Goal: Task Accomplishment & Management: Use online tool/utility

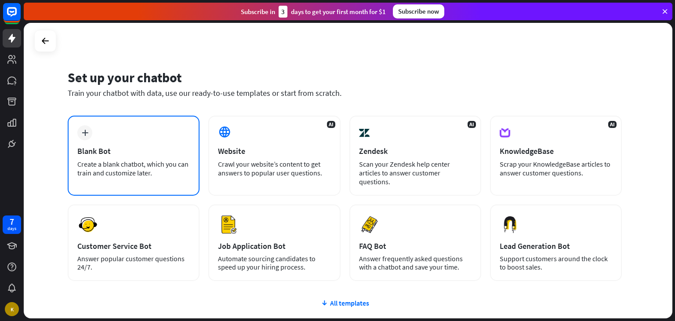
click at [110, 126] on div "plus Blank Bot Create a blank chatbot, which you can train and customize later." at bounding box center [134, 156] width 132 height 80
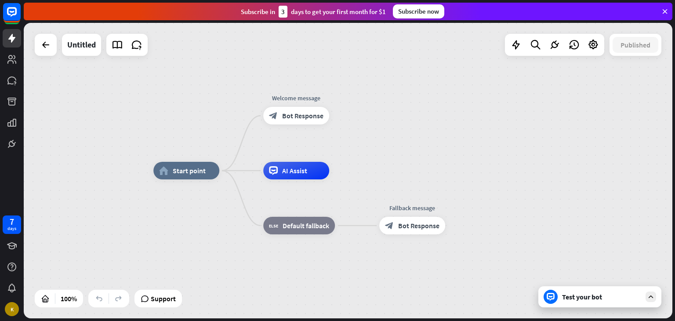
click at [535, 54] on div at bounding box center [554, 45] width 99 height 22
click at [535, 46] on icon at bounding box center [536, 44] width 12 height 11
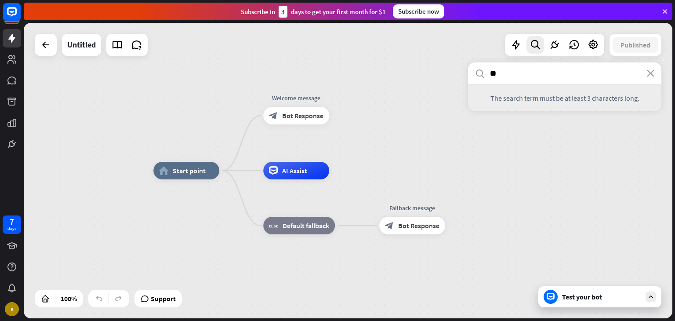
type input "*"
type input "**********"
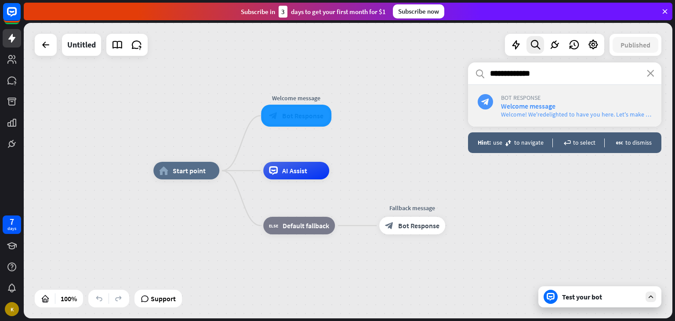
click at [554, 108] on span "Welcome message" at bounding box center [528, 106] width 55 height 9
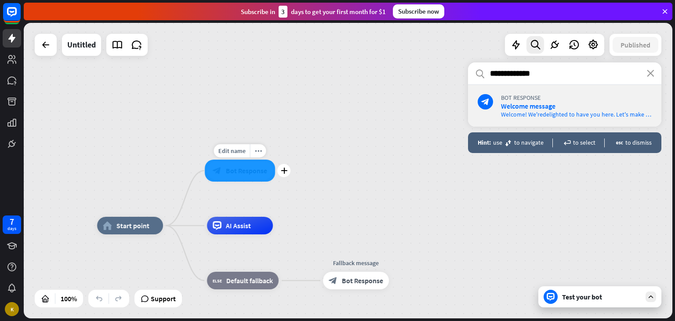
click at [242, 178] on div at bounding box center [240, 171] width 70 height 22
click at [56, 47] on div at bounding box center [46, 45] width 22 height 22
click at [143, 50] on link at bounding box center [137, 45] width 18 height 18
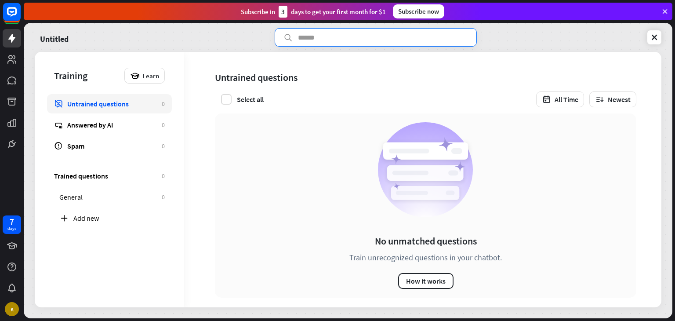
click at [324, 38] on input "text" at bounding box center [376, 37] width 202 height 18
type input "*********"
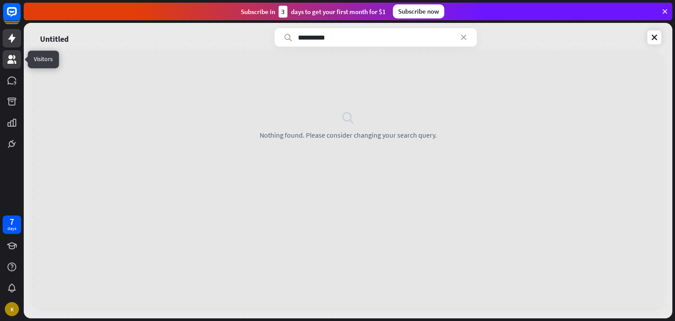
click at [12, 62] on icon at bounding box center [11, 59] width 9 height 9
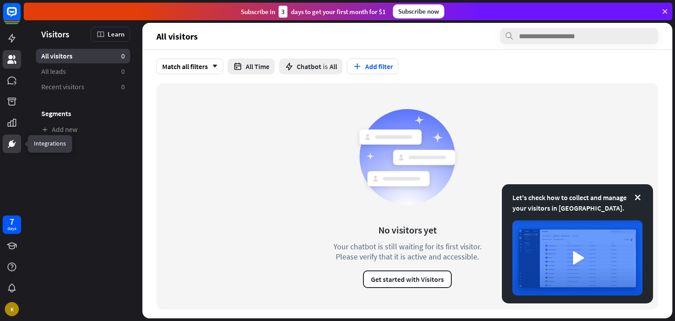
click at [7, 144] on icon at bounding box center [12, 143] width 11 height 11
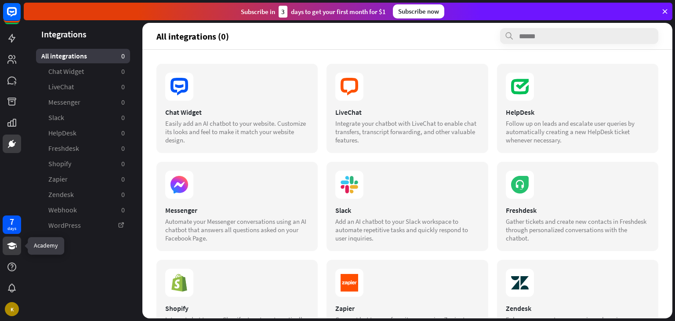
click at [16, 242] on icon at bounding box center [12, 245] width 11 height 11
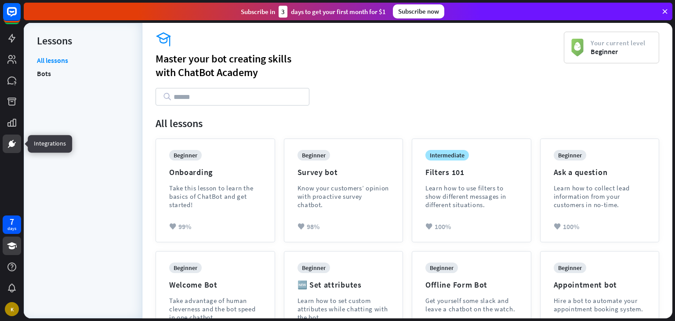
click at [11, 146] on icon at bounding box center [12, 144] width 6 height 6
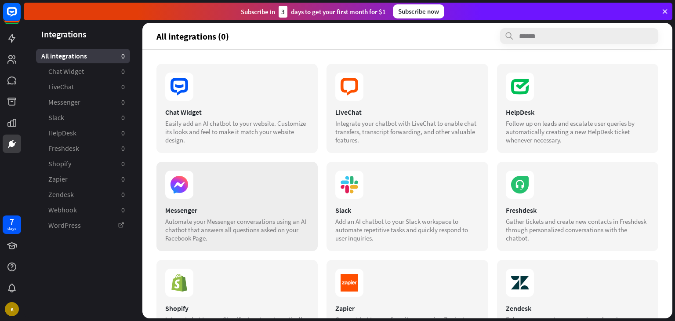
click at [206, 221] on div "Automate your Messenger conversations using an AI chatbot that answers all ques…" at bounding box center [237, 229] width 144 height 25
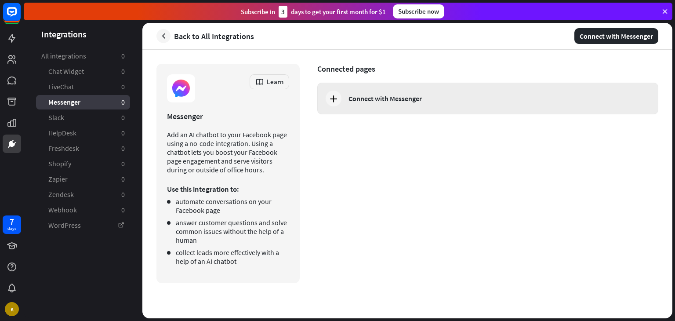
click at [443, 87] on div "Connect with Messenger" at bounding box center [487, 99] width 341 height 32
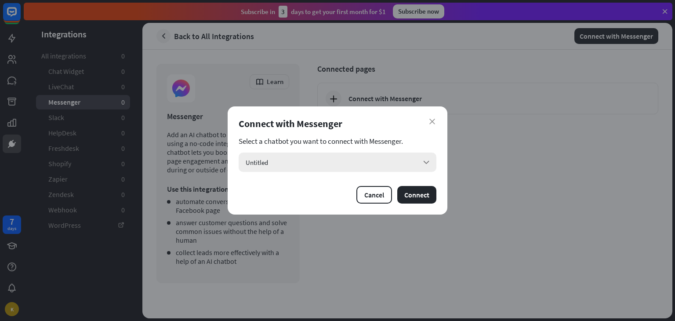
click at [332, 159] on div "Untitled arrow_down" at bounding box center [338, 162] width 198 height 19
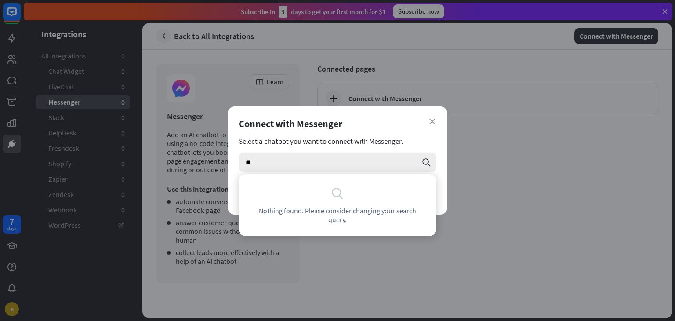
type input "*"
type input "*******"
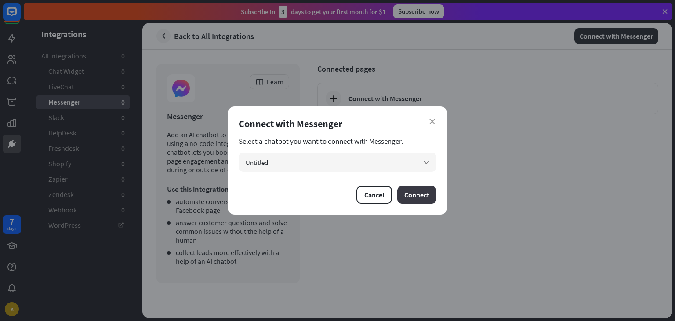
click at [408, 188] on button "Connect" at bounding box center [416, 195] width 39 height 18
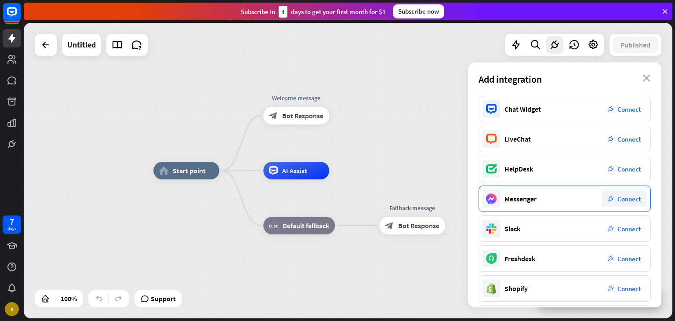
click at [613, 201] on icon "plug_integration" at bounding box center [611, 199] width 6 height 6
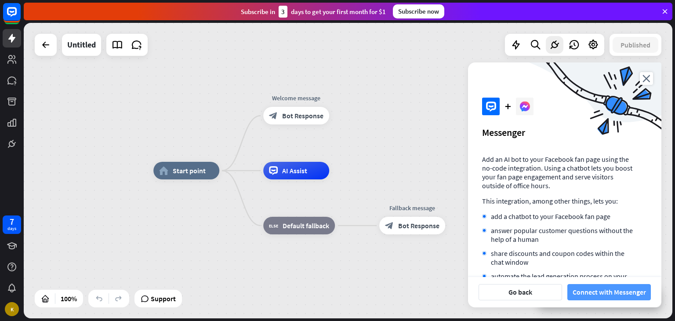
click at [600, 290] on button "Connect with Messenger" at bounding box center [610, 292] width 84 height 16
click at [420, 171] on div "home_2 Start point Welcome message block_bot_response Bot Response AI Assist bl…" at bounding box center [477, 318] width 649 height 295
click at [298, 179] on div "Edit name more_horiz plus AI Assist" at bounding box center [296, 171] width 66 height 18
click at [290, 154] on span "Edit name" at bounding box center [288, 151] width 27 height 8
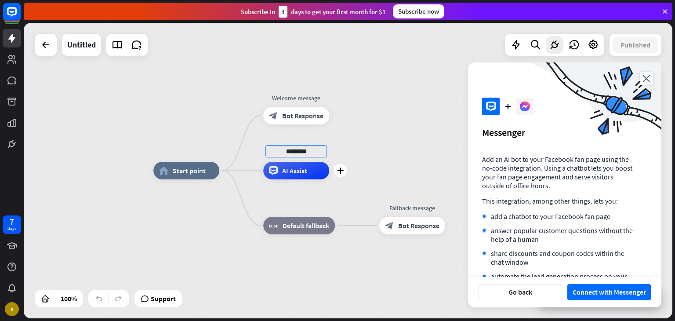
type input "*********"
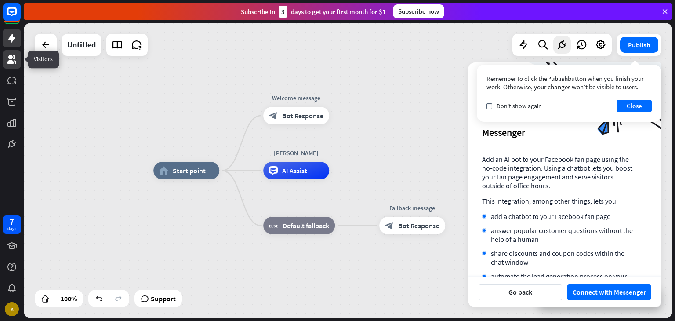
click at [10, 62] on icon at bounding box center [11, 59] width 9 height 9
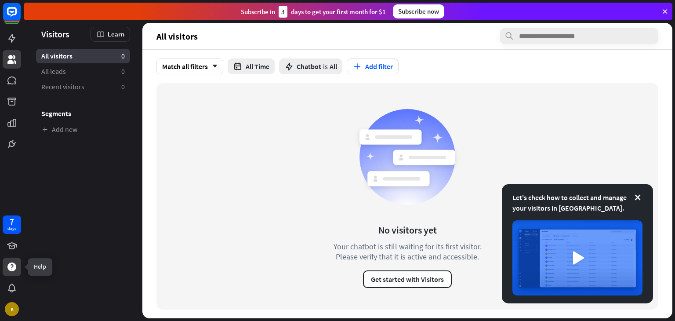
click at [11, 270] on icon at bounding box center [11, 266] width 9 height 9
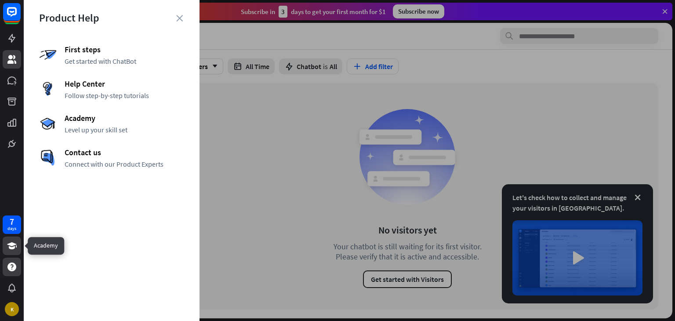
click at [9, 249] on icon at bounding box center [12, 245] width 11 height 11
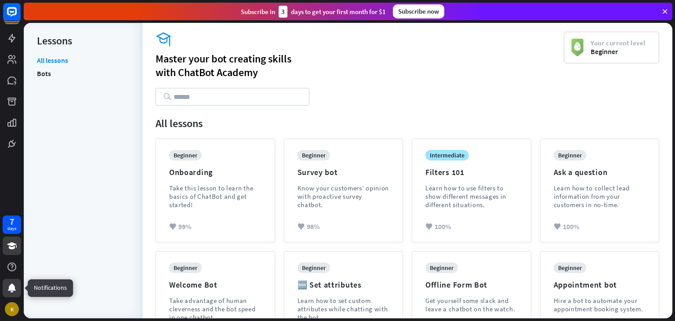
click at [12, 284] on icon at bounding box center [12, 288] width 8 height 9
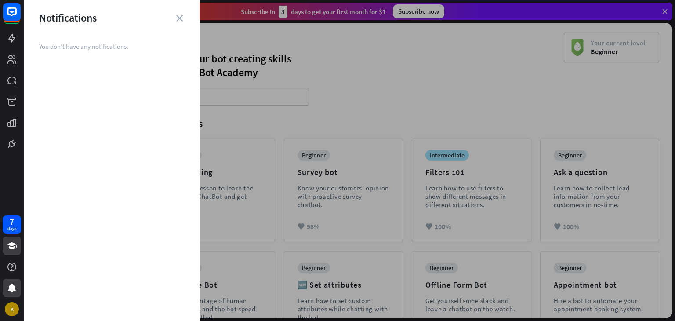
click at [345, 123] on div at bounding box center [350, 160] width 652 height 321
